Goal: Find specific page/section: Find specific page/section

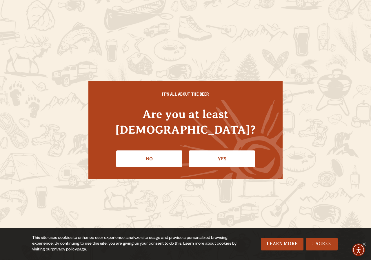
click at [230, 151] on link "Yes" at bounding box center [222, 159] width 66 height 17
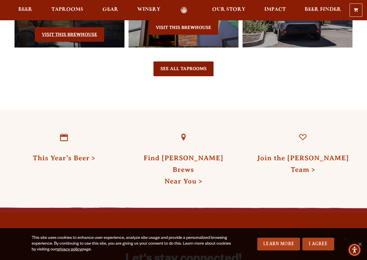
scroll to position [1334, 0]
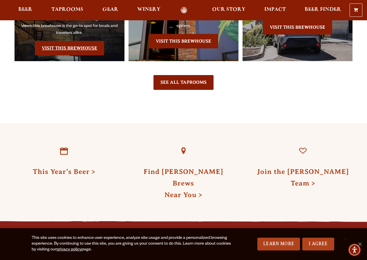
click at [64, 43] on link "Visit this Brewhouse" at bounding box center [69, 48] width 69 height 15
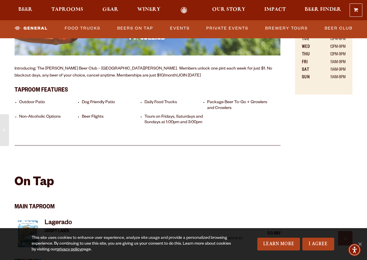
scroll to position [377, 0]
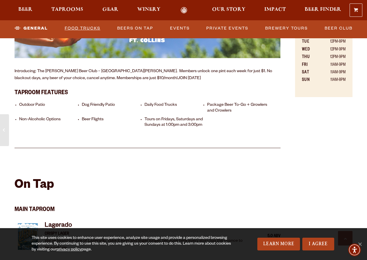
click at [88, 26] on link "Food Trucks" at bounding box center [82, 28] width 40 height 13
click at [89, 28] on link "Food Trucks" at bounding box center [77, 28] width 51 height 13
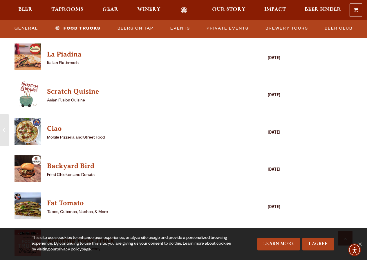
scroll to position [1392, 0]
